Goal: Transaction & Acquisition: Purchase product/service

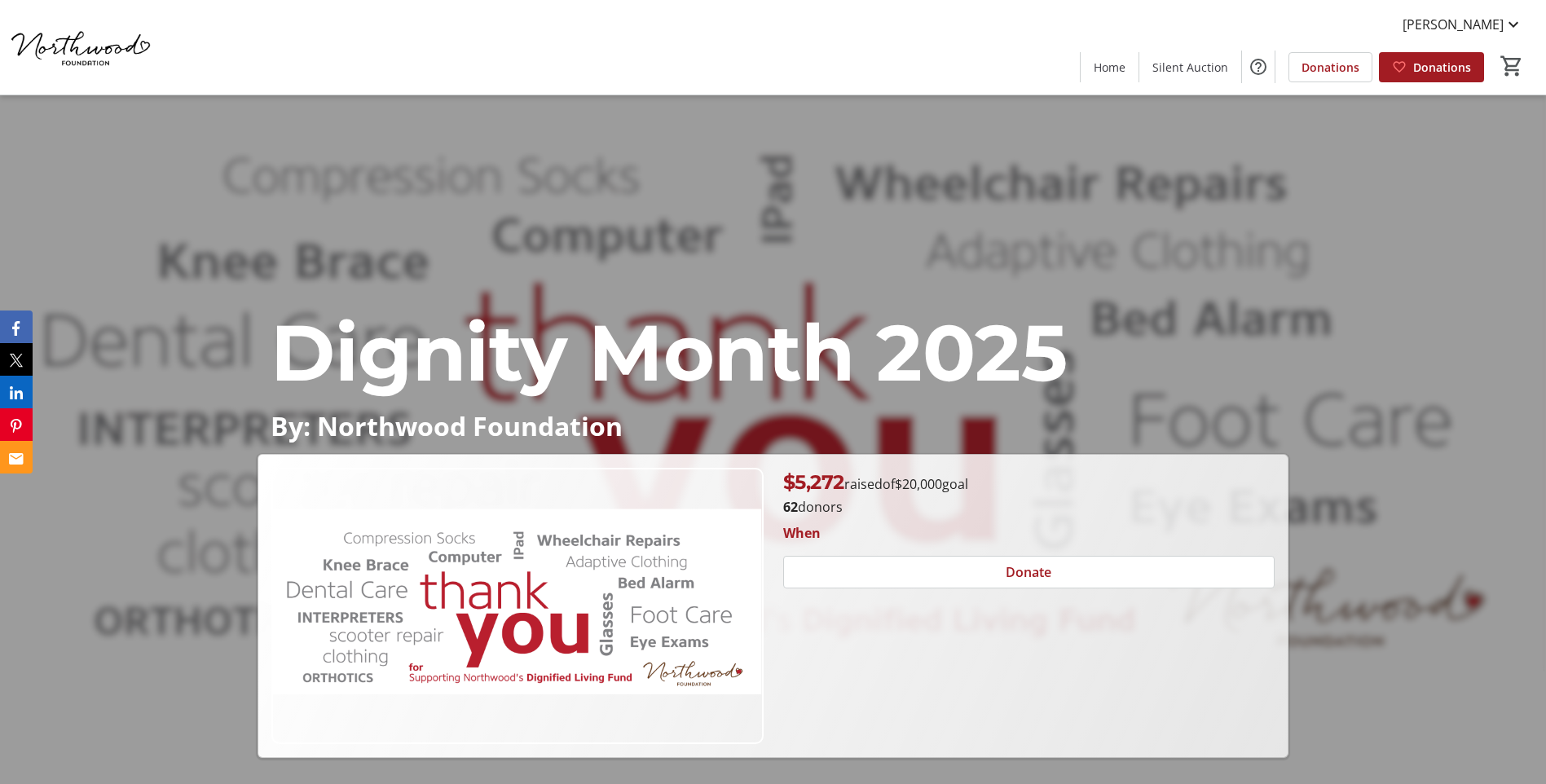
click at [1283, 283] on div "Dignity Month 2025 By: Northwood Foundation Dignity Month 2025 By: Northwood Fo…" at bounding box center [773, 426] width 1546 height 662
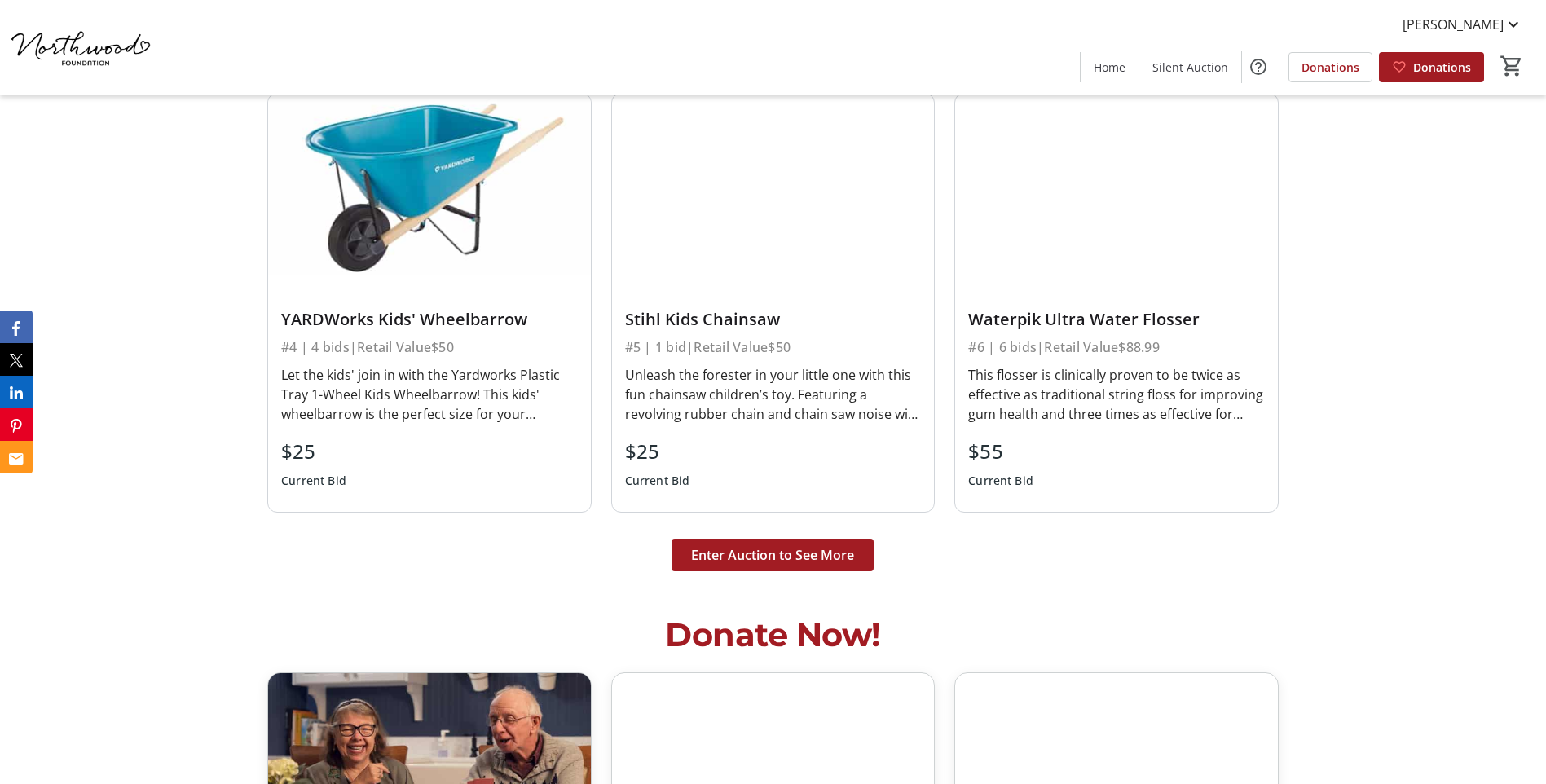
scroll to position [4238, 0]
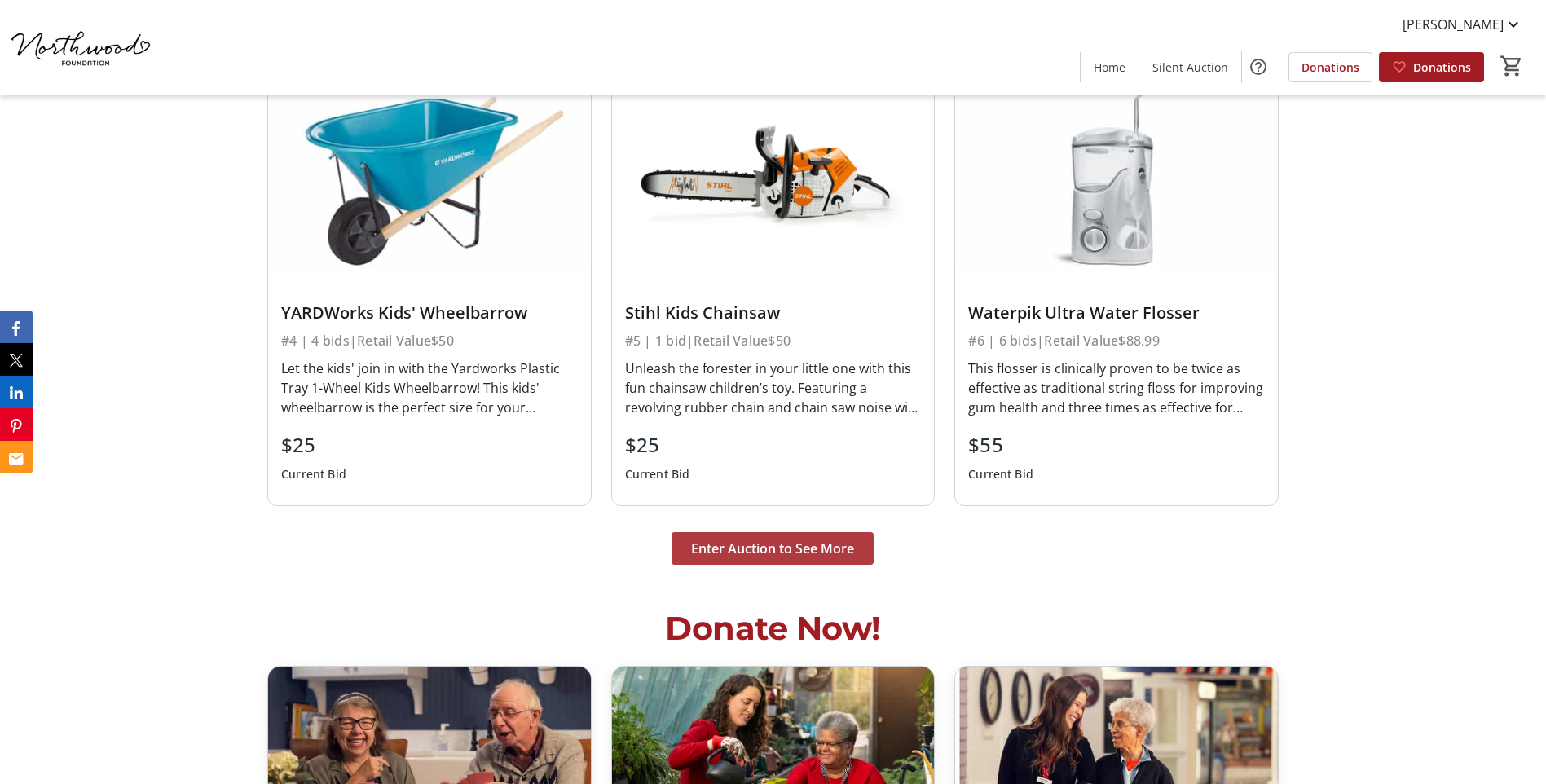
click at [797, 539] on span "Enter Auction to See More" at bounding box center [772, 548] width 163 height 20
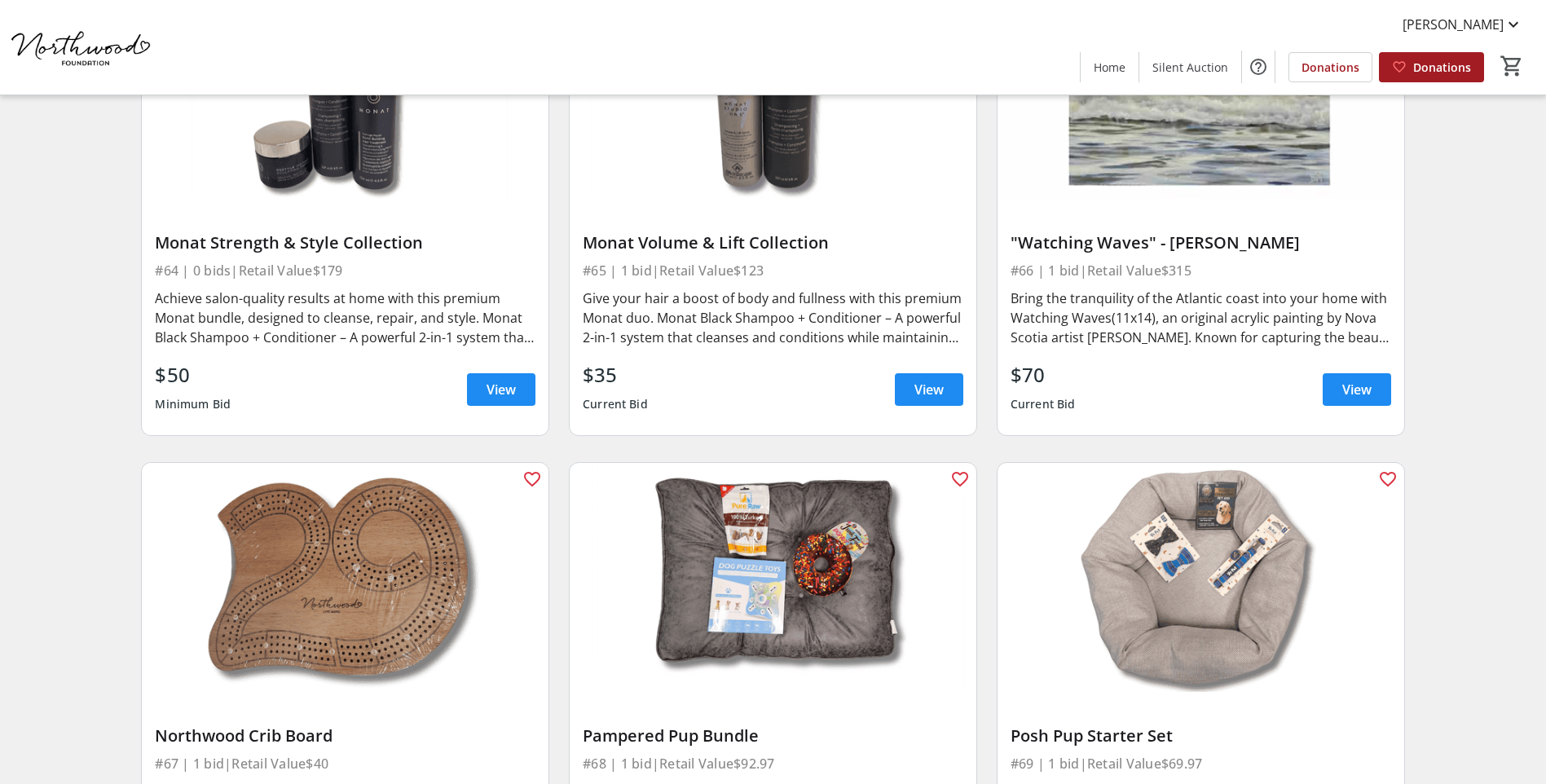
scroll to position [10919, 0]
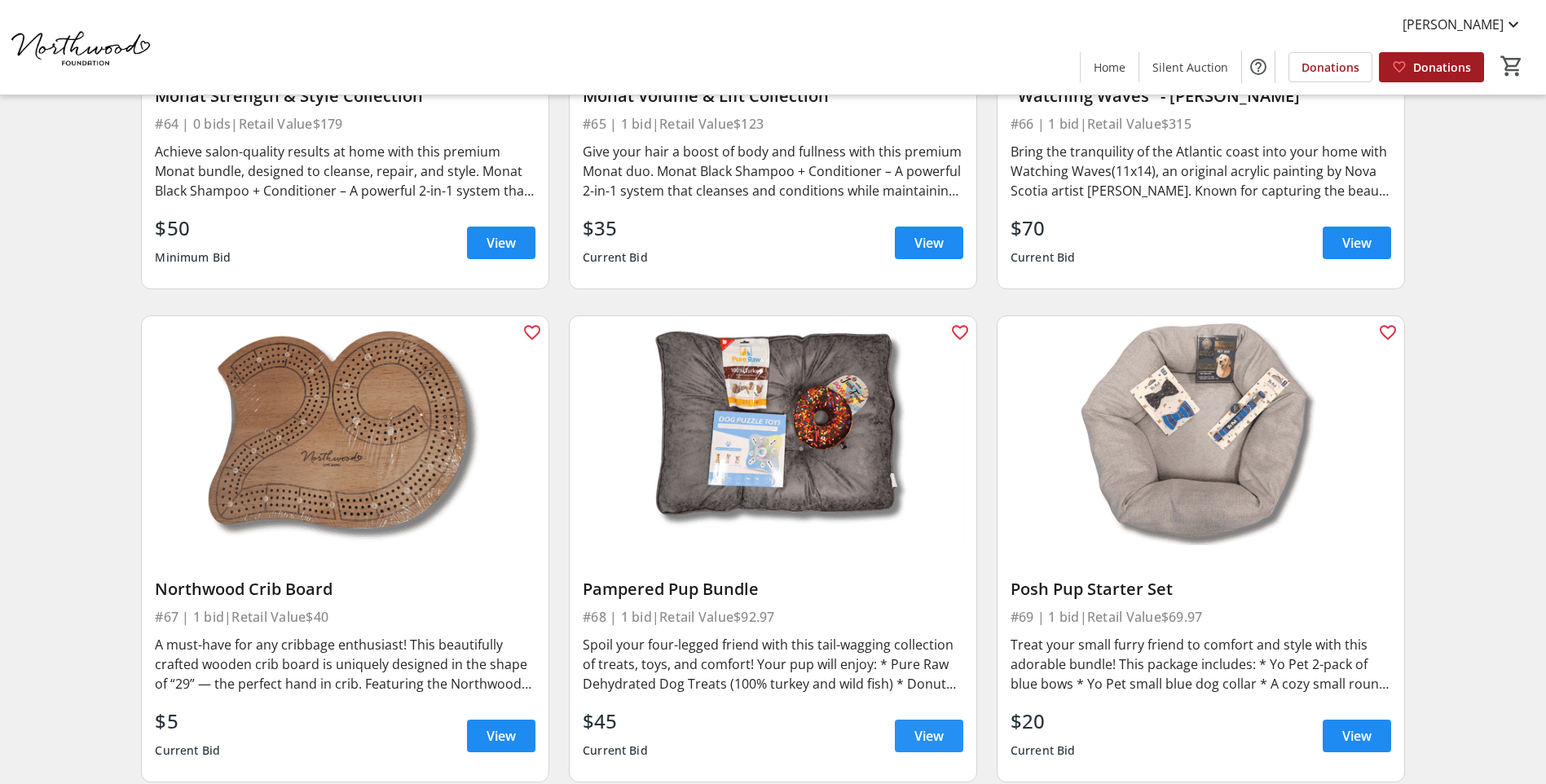
click at [930, 726] on span "View" at bounding box center [929, 735] width 29 height 20
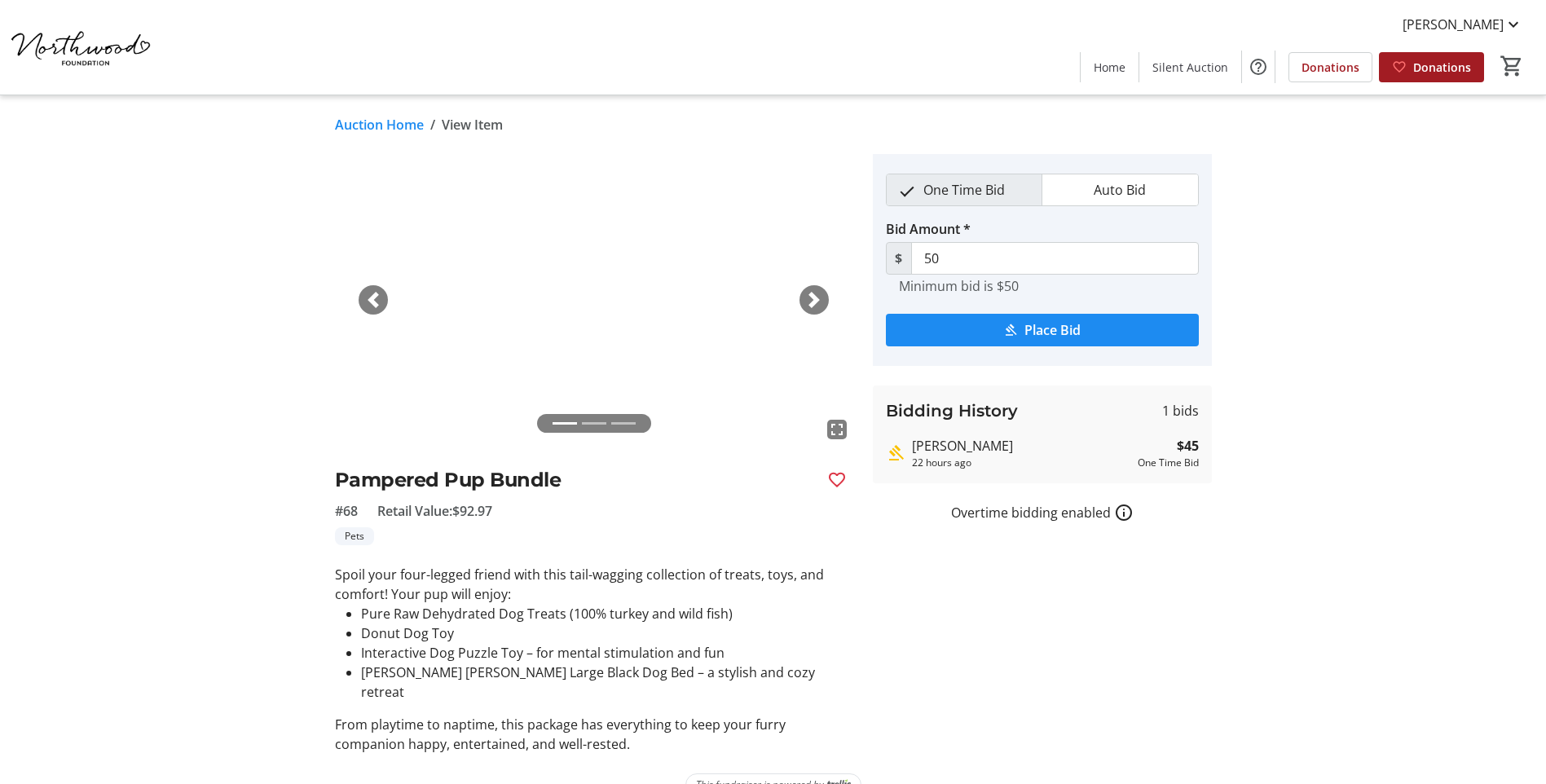
click at [816, 297] on span "button" at bounding box center [814, 300] width 16 height 16
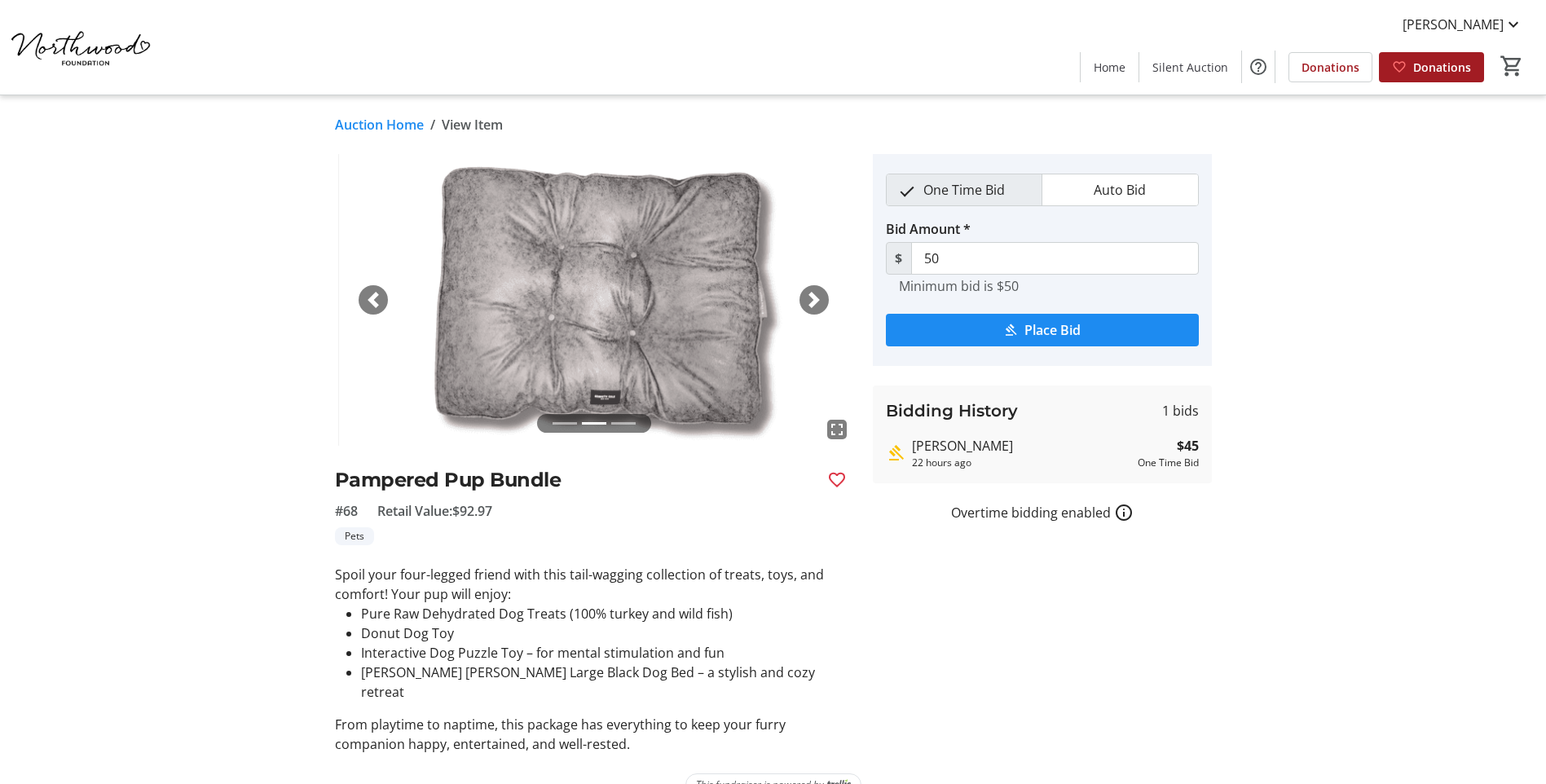
click at [816, 297] on span "button" at bounding box center [814, 300] width 16 height 16
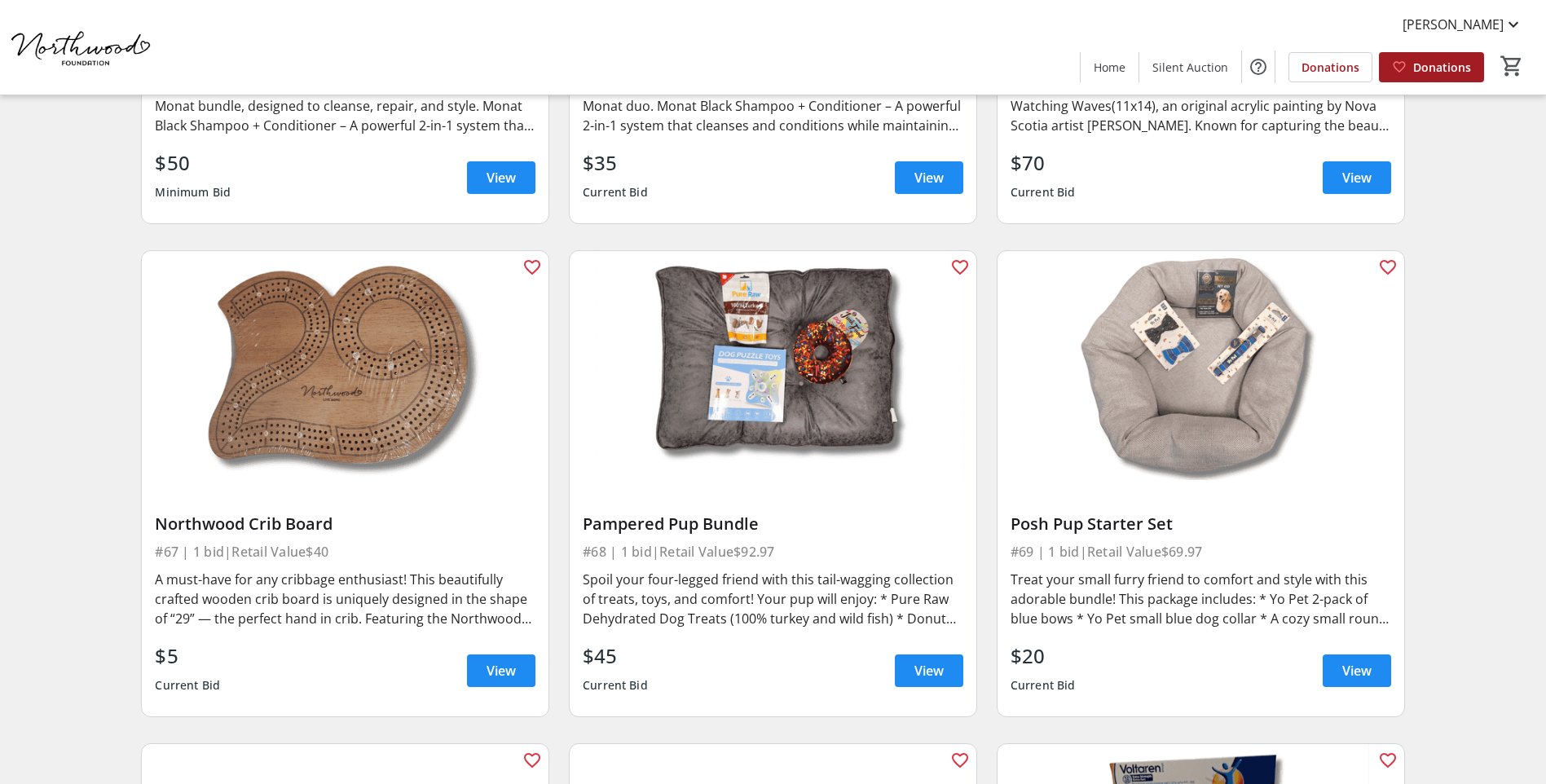
scroll to position [11082, 0]
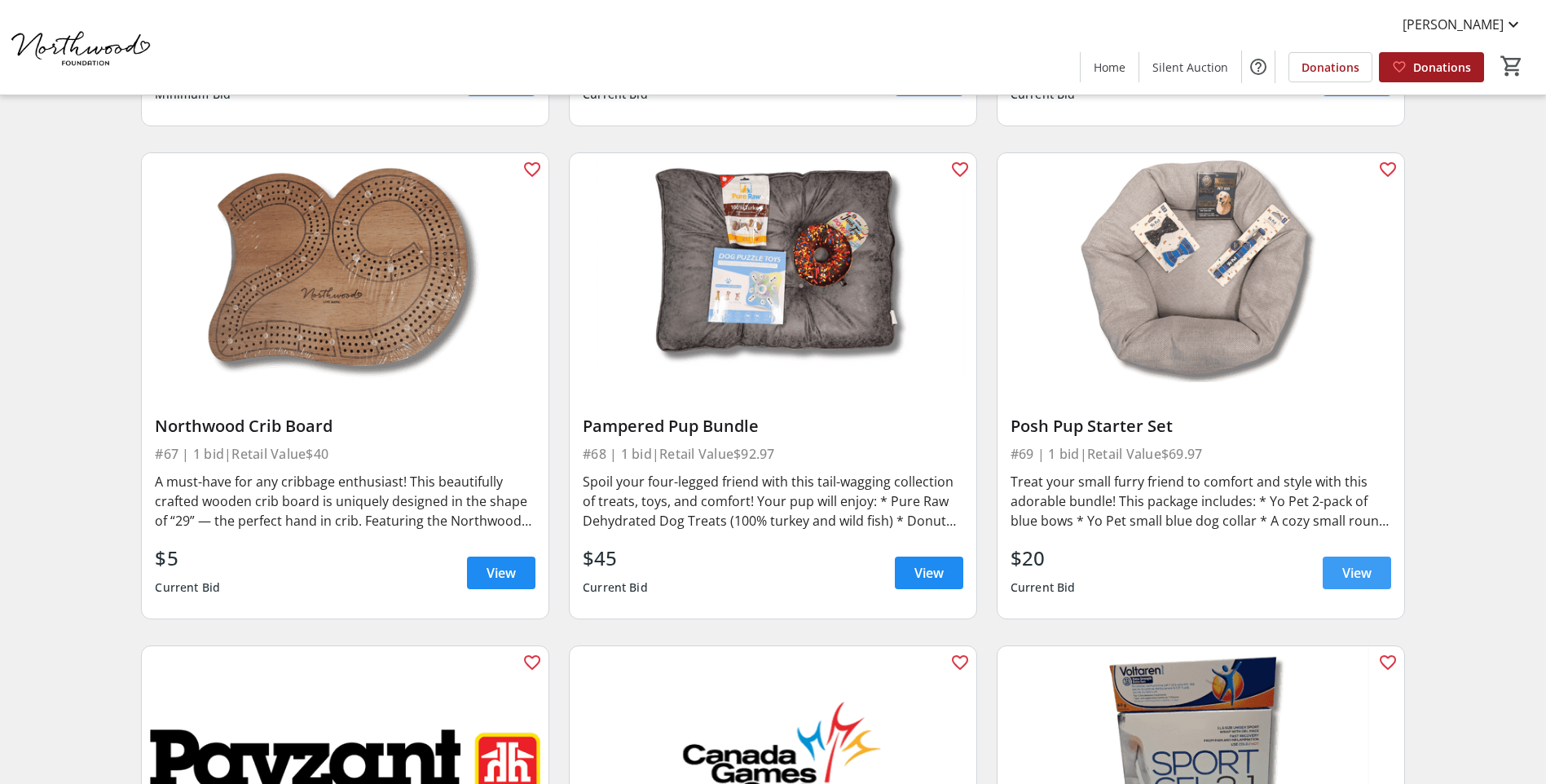
click at [1351, 563] on span "View" at bounding box center [1357, 572] width 29 height 20
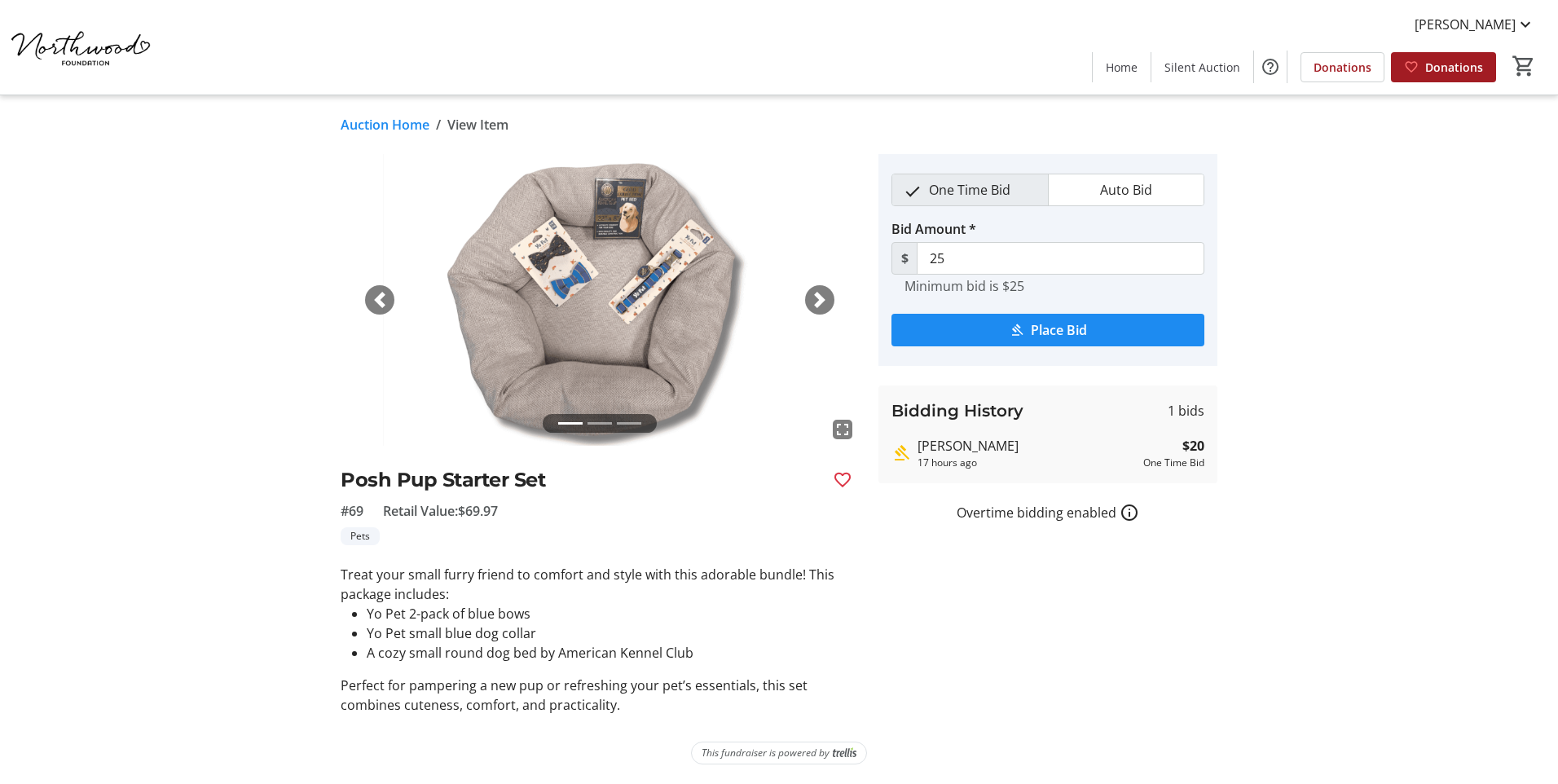
click at [817, 293] on span "button" at bounding box center [819, 300] width 16 height 16
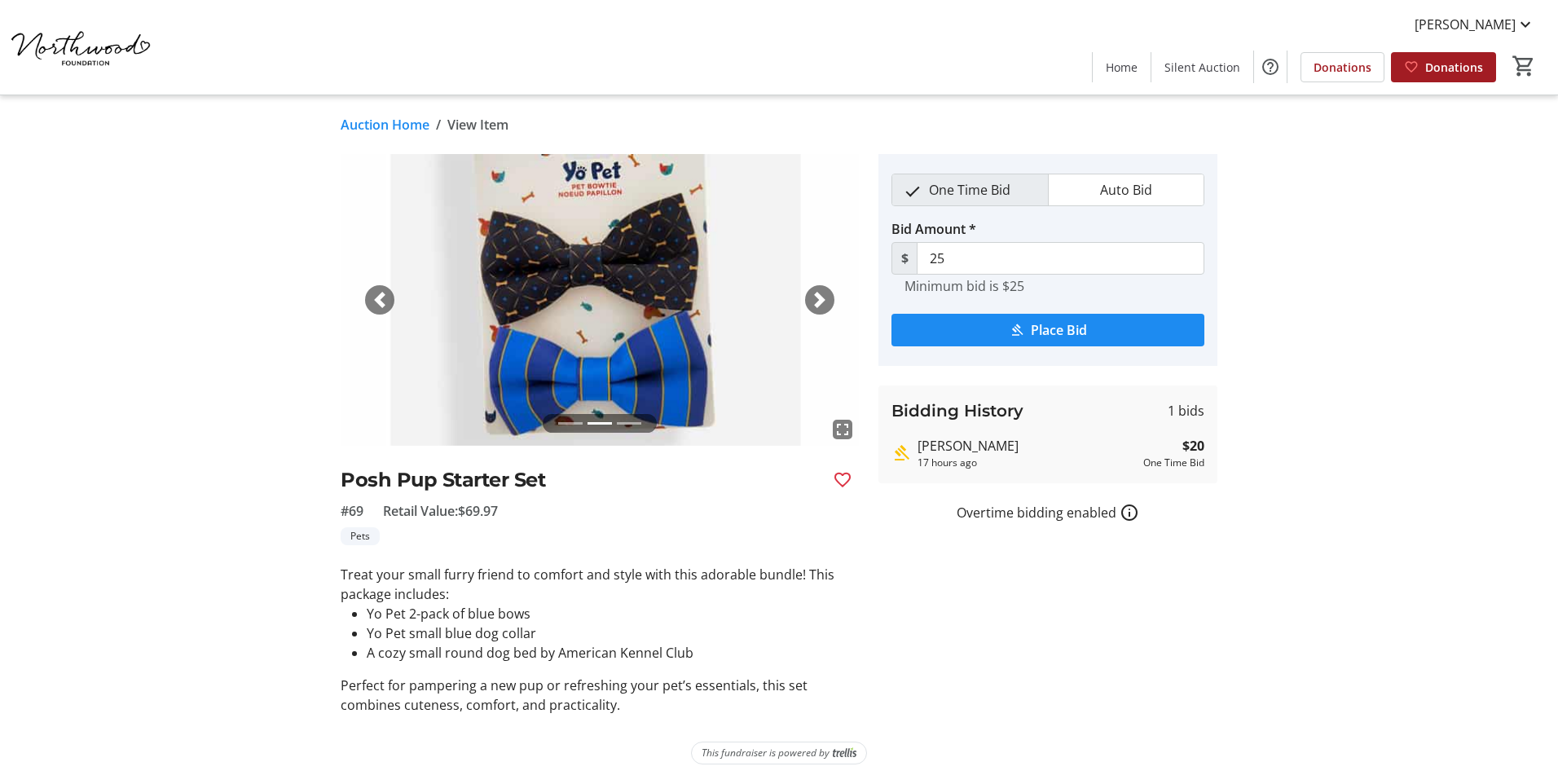
click at [820, 295] on span "button" at bounding box center [819, 300] width 16 height 16
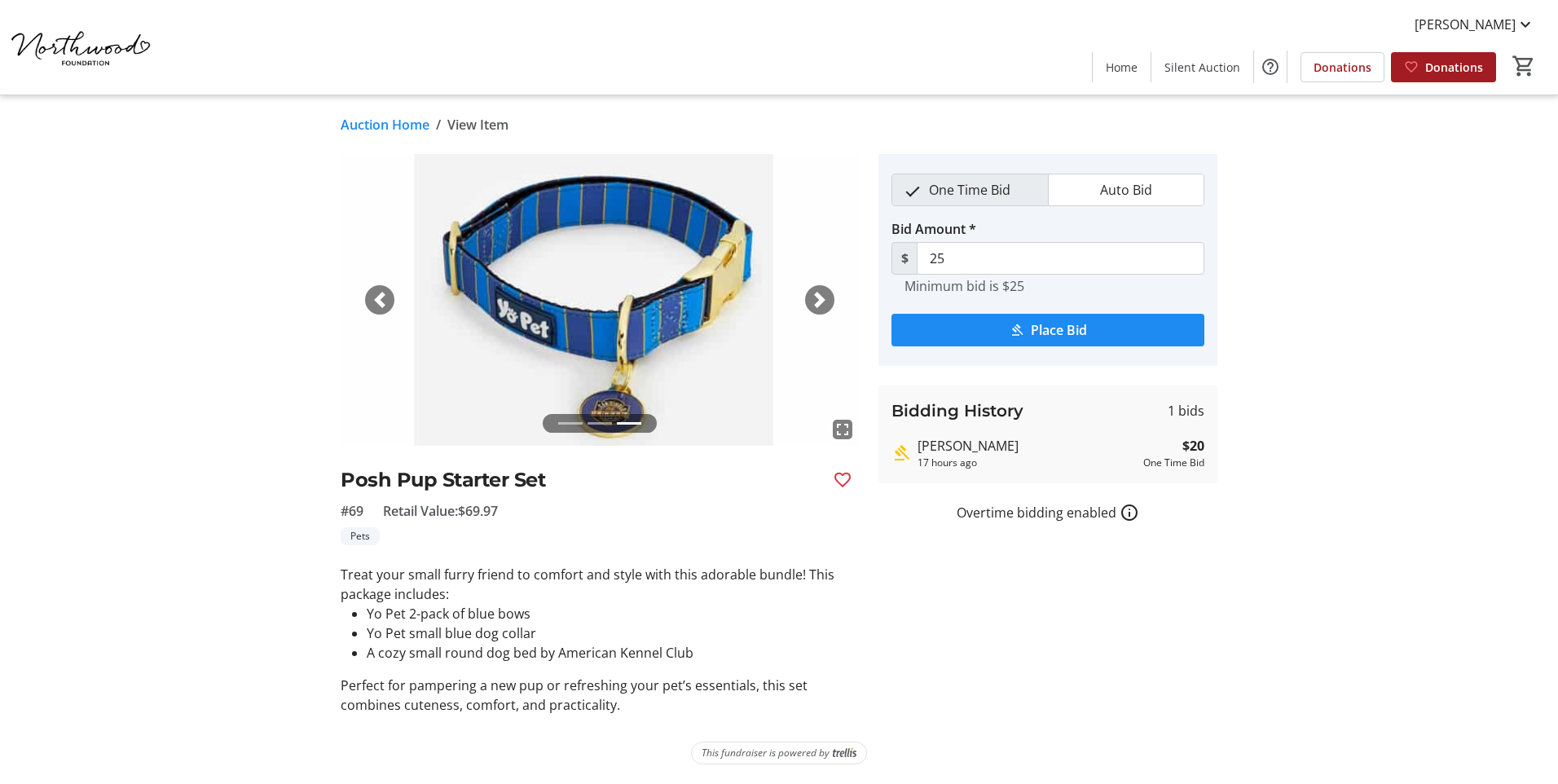
click at [820, 295] on span "button" at bounding box center [819, 300] width 16 height 16
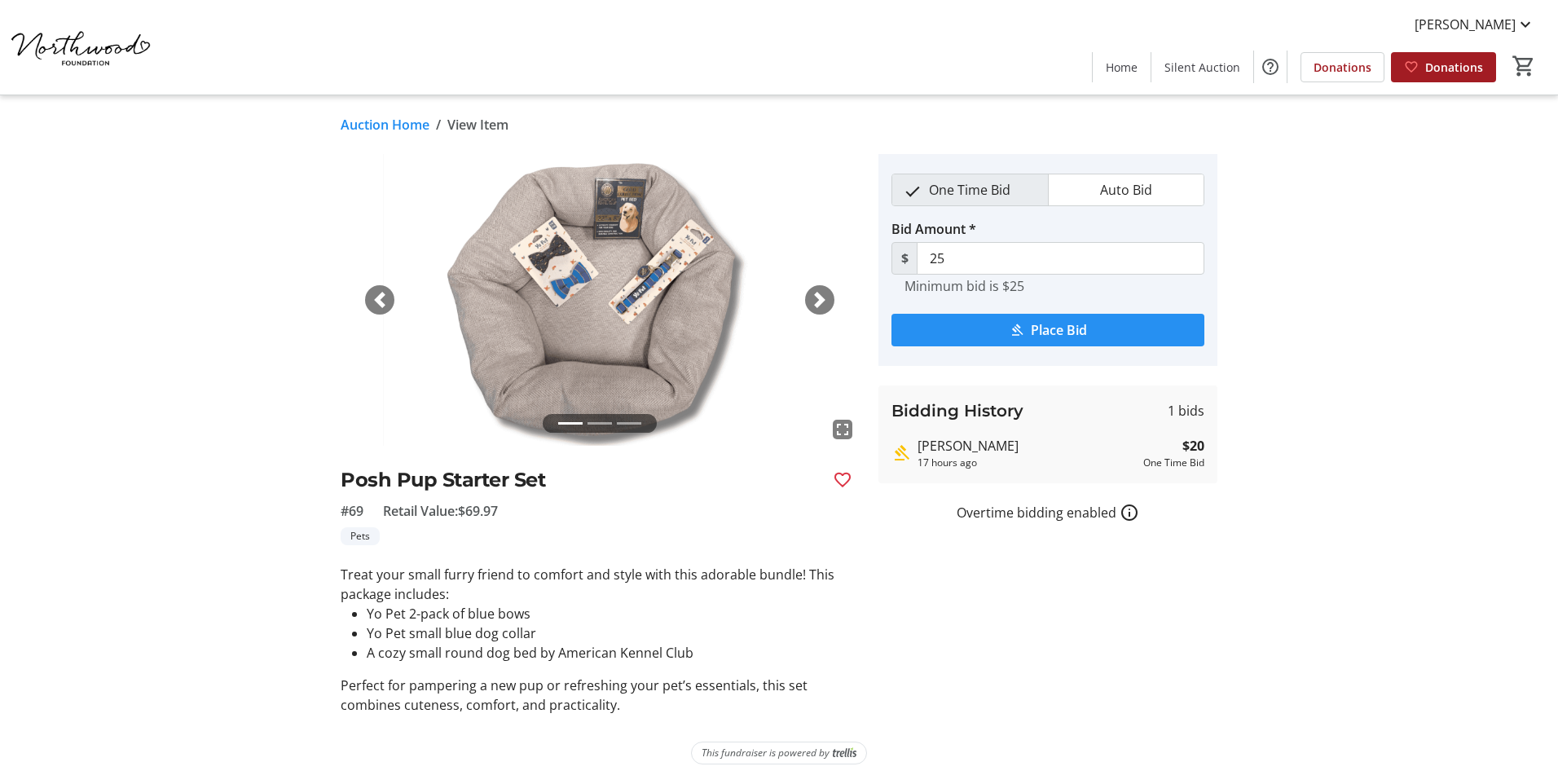
click at [1047, 327] on span "Place Bid" at bounding box center [1059, 329] width 56 height 20
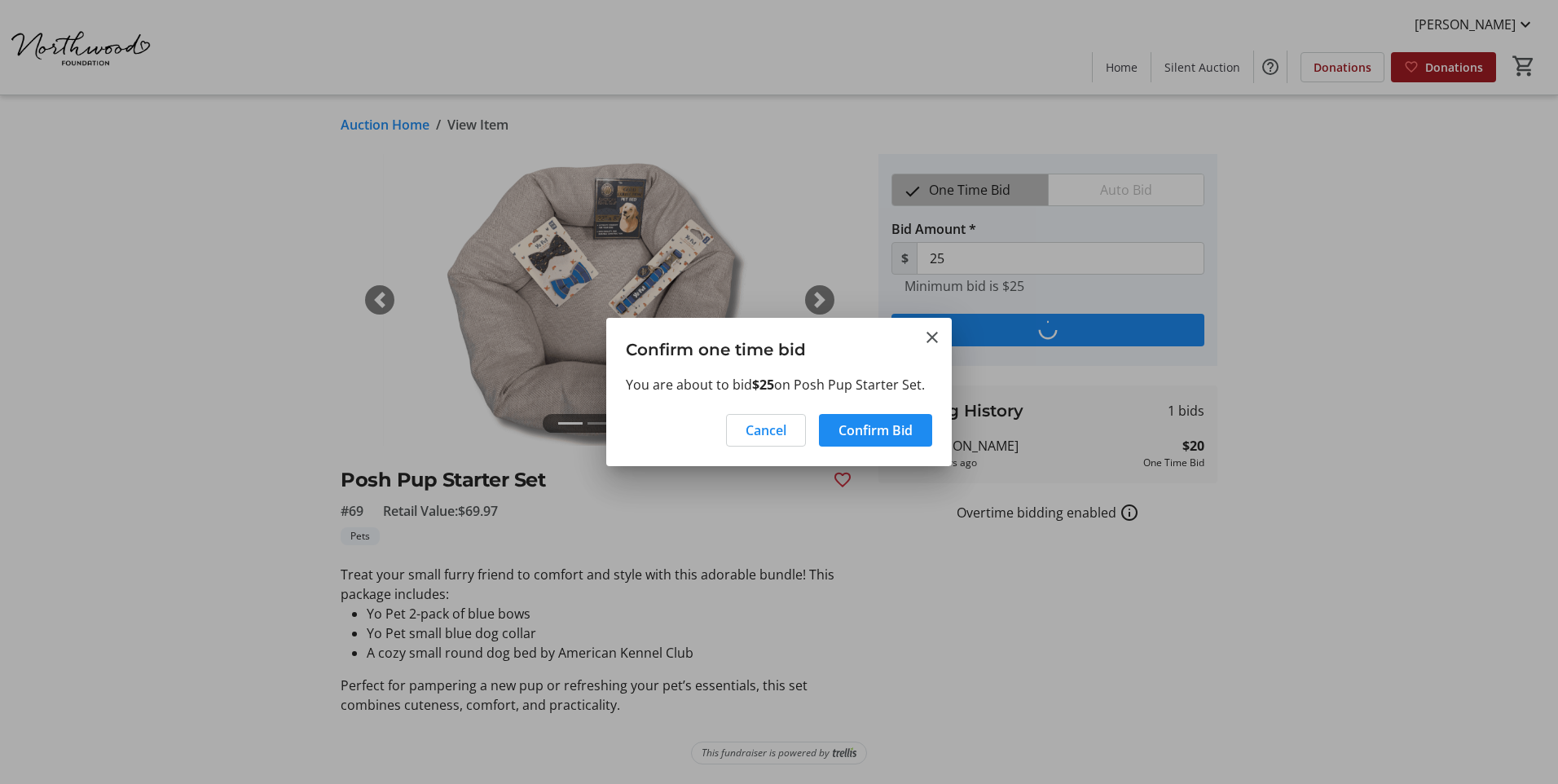
drag, startPoint x: 855, startPoint y: 428, endPoint x: 925, endPoint y: 583, distance: 170.1
click at [925, 628] on div "Confirm one time bid You are about to bid $25 on Posh Pup Starter Set. Cancel C…" at bounding box center [779, 392] width 1558 height 784
click at [759, 421] on span "Cancel" at bounding box center [766, 430] width 41 height 20
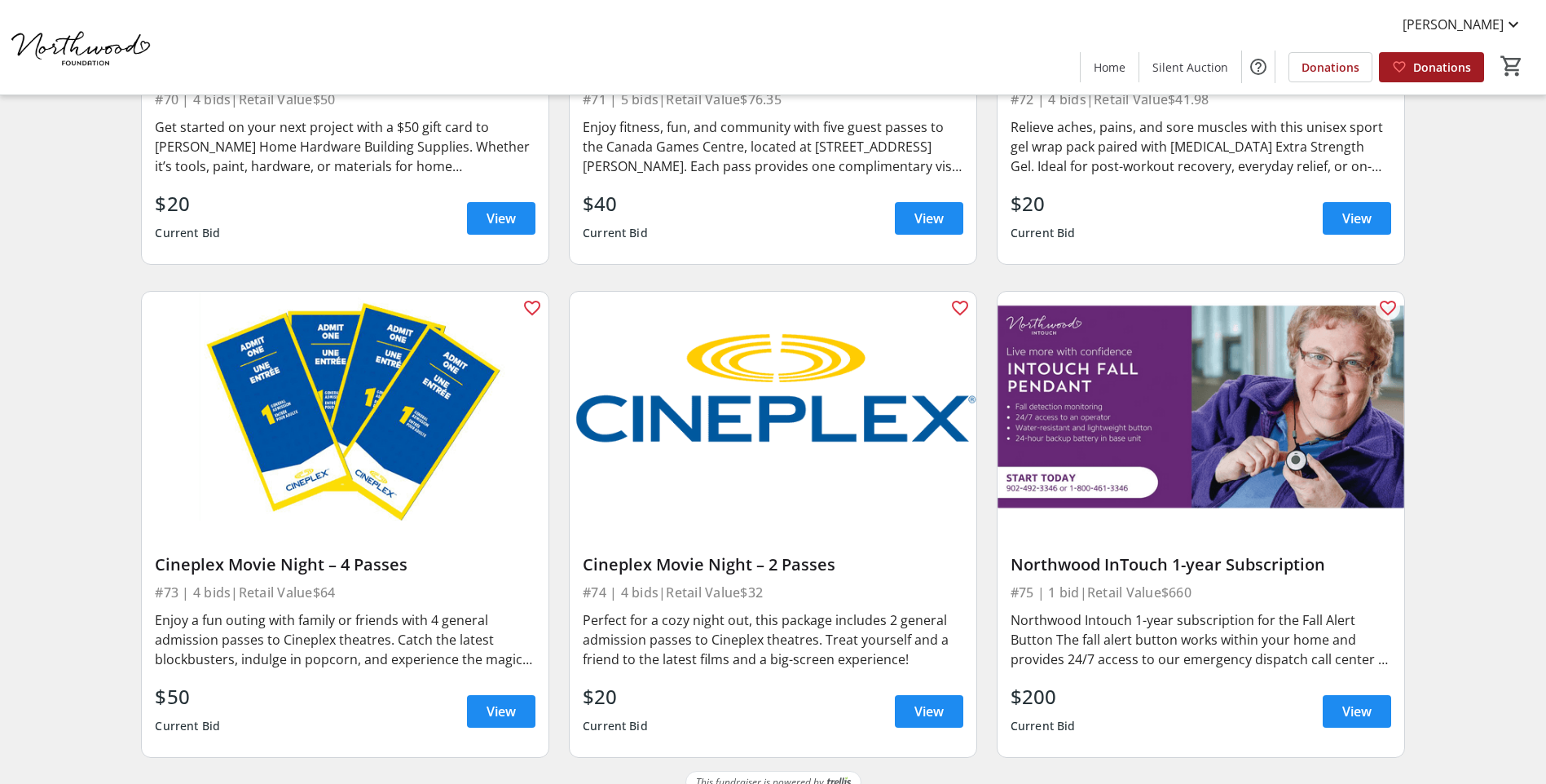
scroll to position [11933, 0]
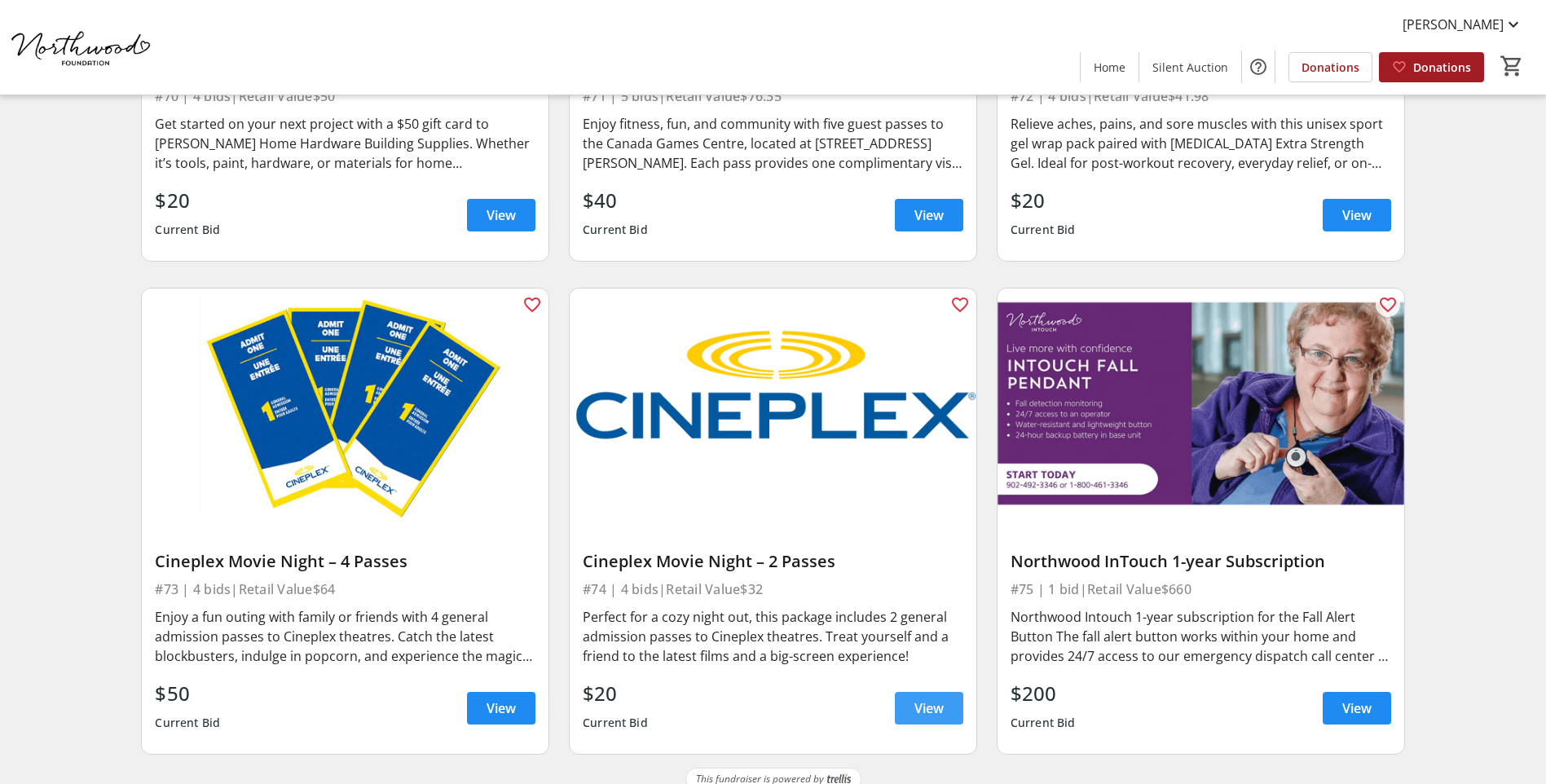
click at [909, 689] on span at bounding box center [929, 708] width 68 height 39
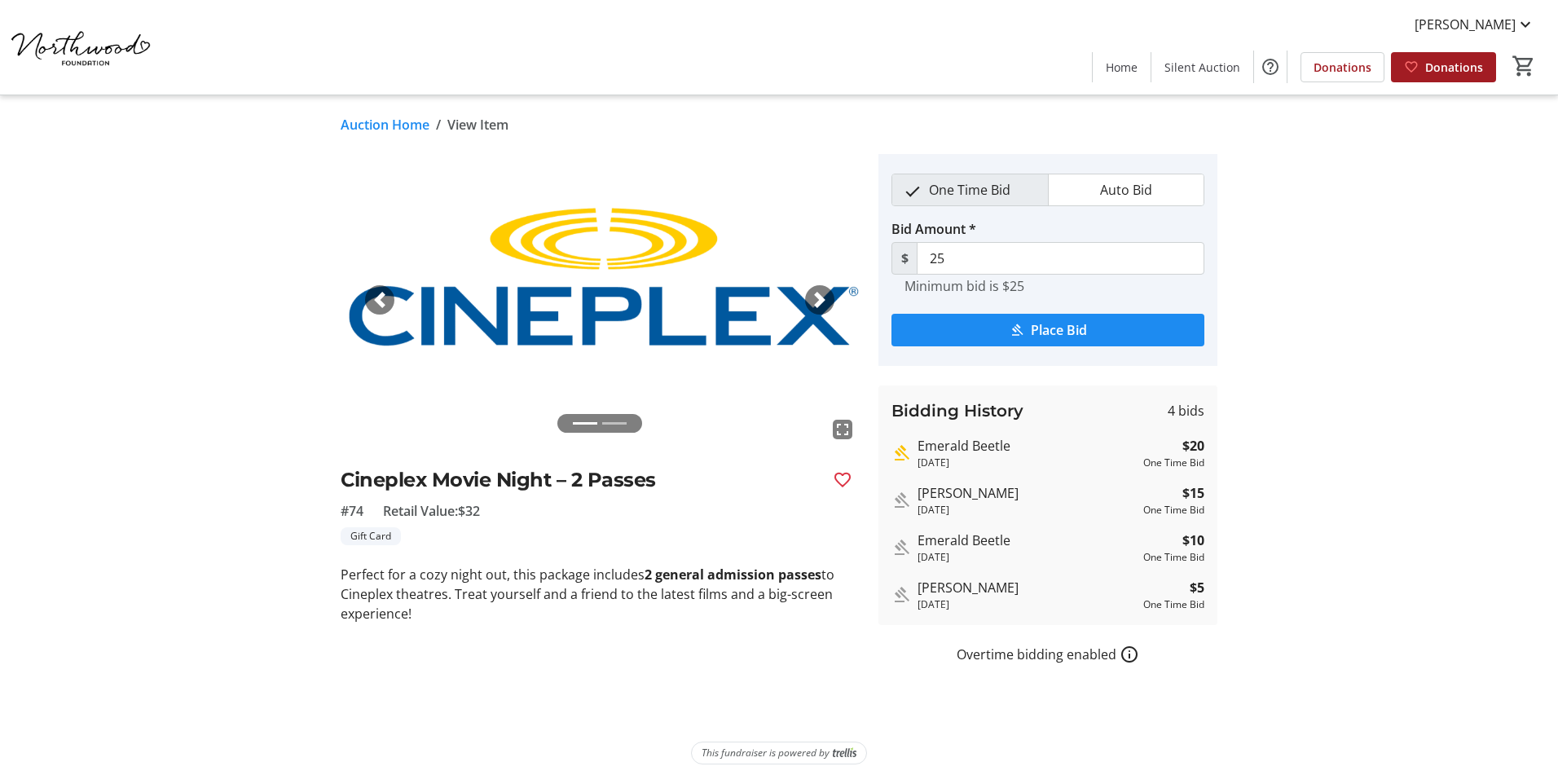
click at [817, 302] on span "button" at bounding box center [819, 300] width 16 height 16
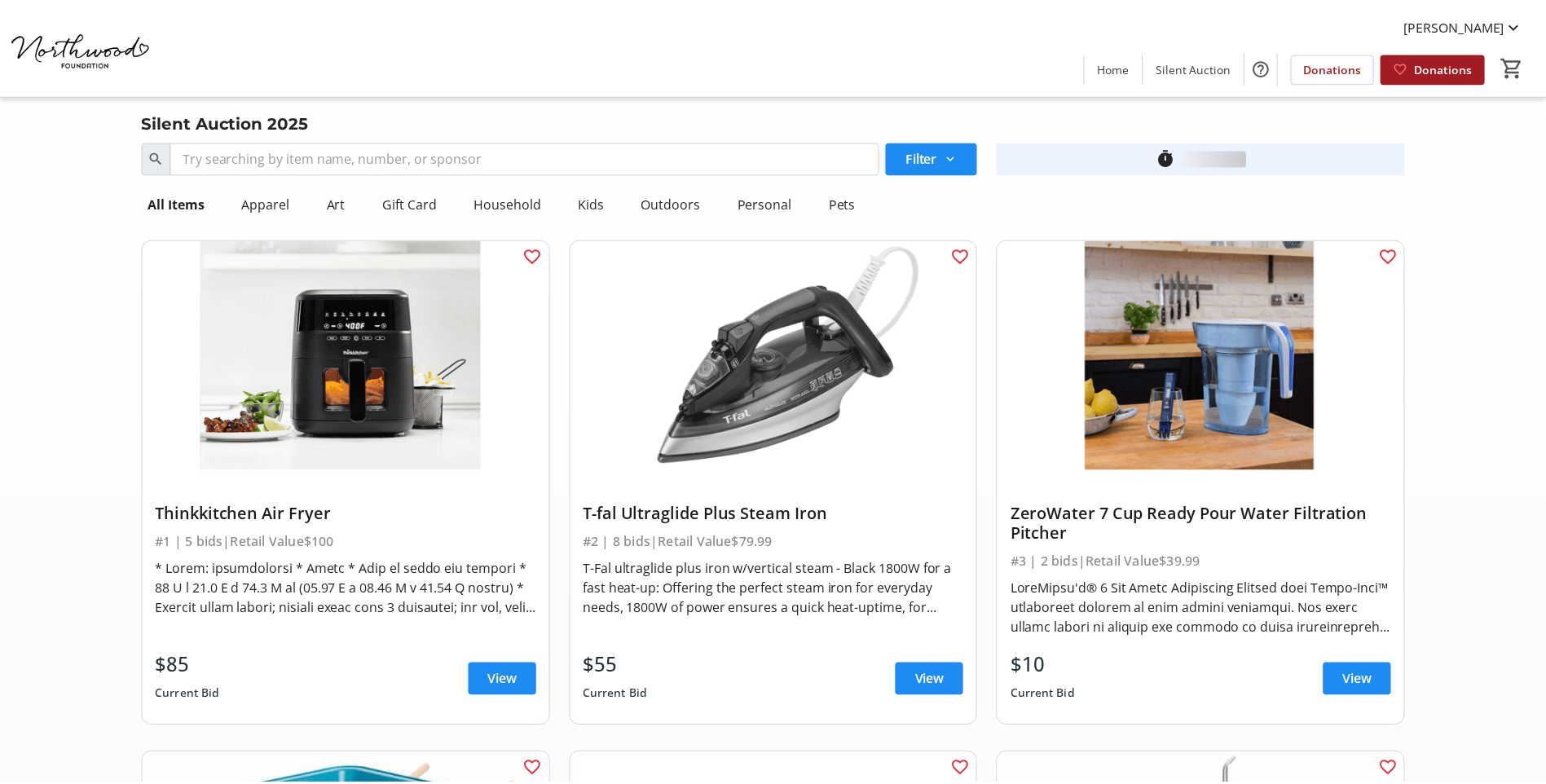
scroll to position [11933, 0]
